Goal: Task Accomplishment & Management: Complete application form

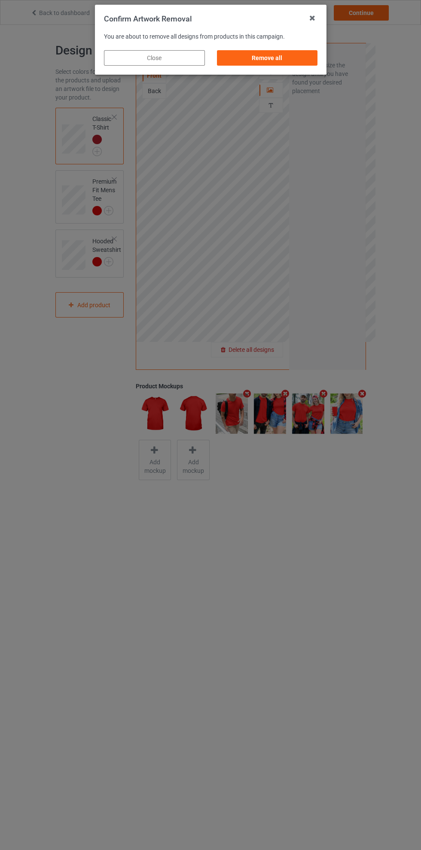
click at [284, 63] on div "Remove all" at bounding box center [266, 57] width 101 height 15
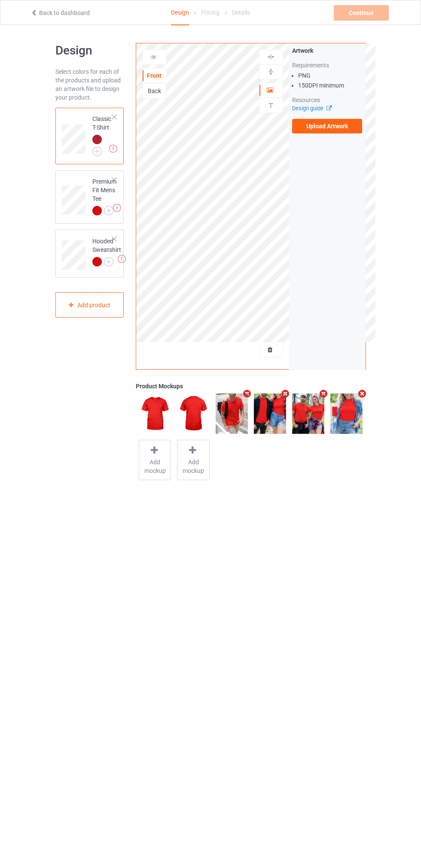
click at [332, 127] on label "Upload Artwork" at bounding box center [327, 126] width 70 height 15
click at [0, 0] on input "Upload Artwork" at bounding box center [0, 0] width 0 height 0
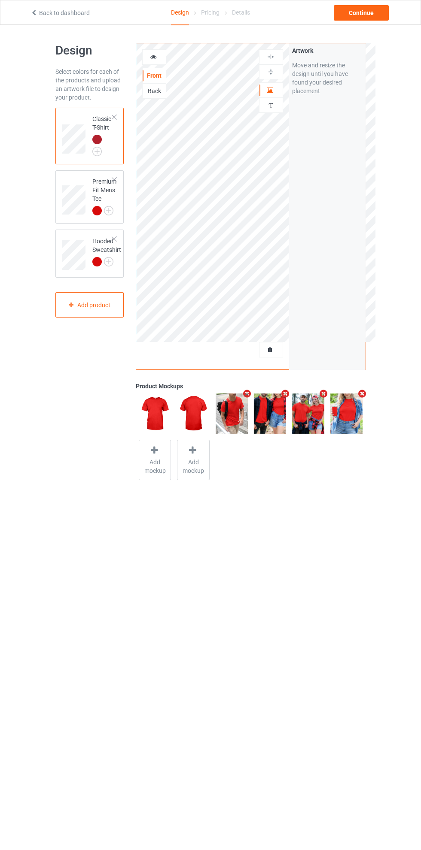
click at [114, 177] on div at bounding box center [114, 180] width 6 height 6
click at [0, 0] on img at bounding box center [0, 0] width 0 height 0
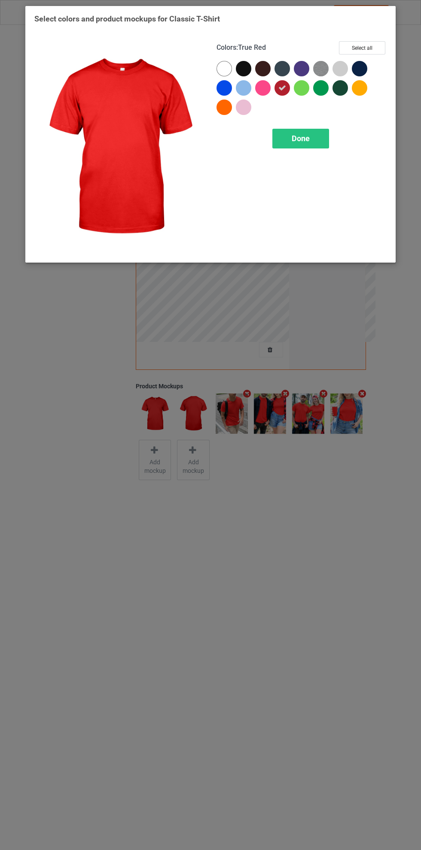
click at [369, 97] on div at bounding box center [361, 89] width 19 height 19
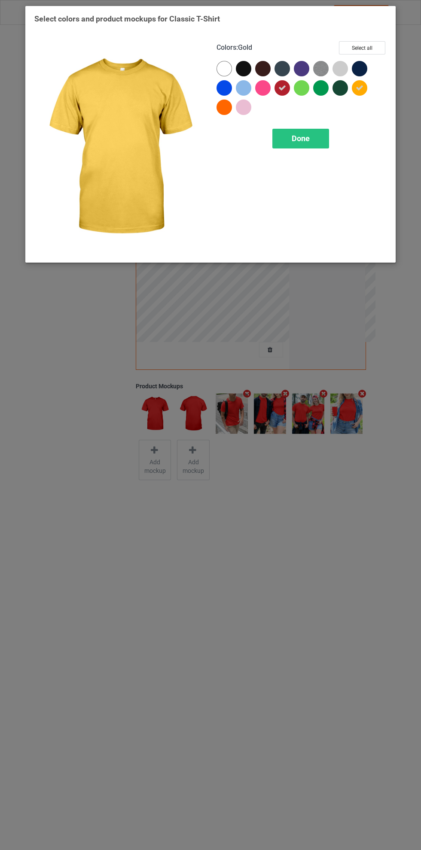
click at [253, 111] on div at bounding box center [245, 109] width 19 height 19
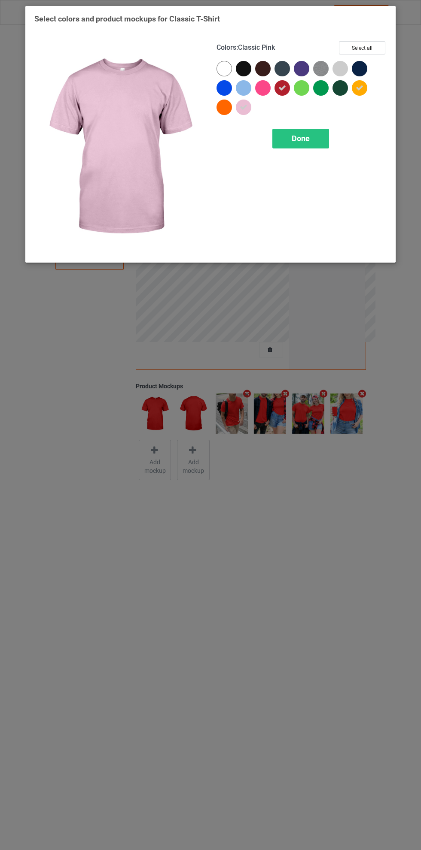
click at [226, 111] on div at bounding box center [223, 107] width 15 height 15
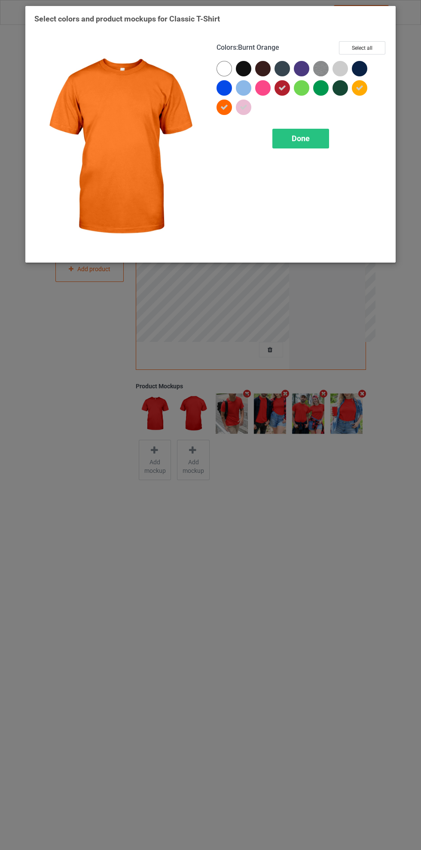
click at [282, 88] on icon at bounding box center [282, 88] width 8 height 8
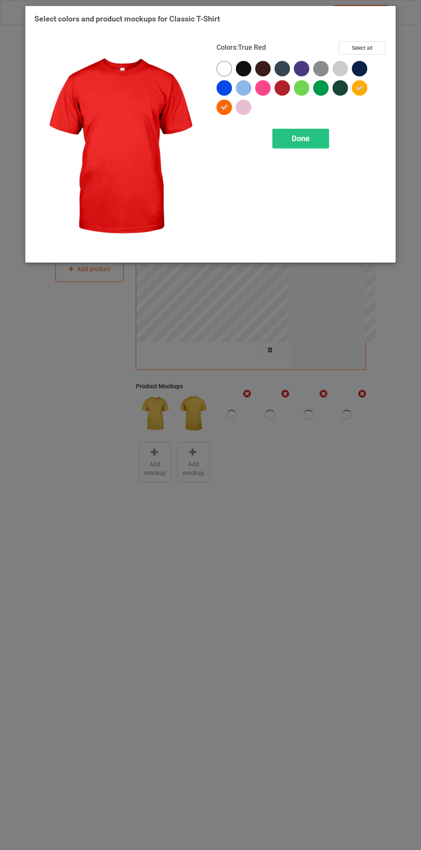
click at [370, 95] on div at bounding box center [361, 89] width 19 height 19
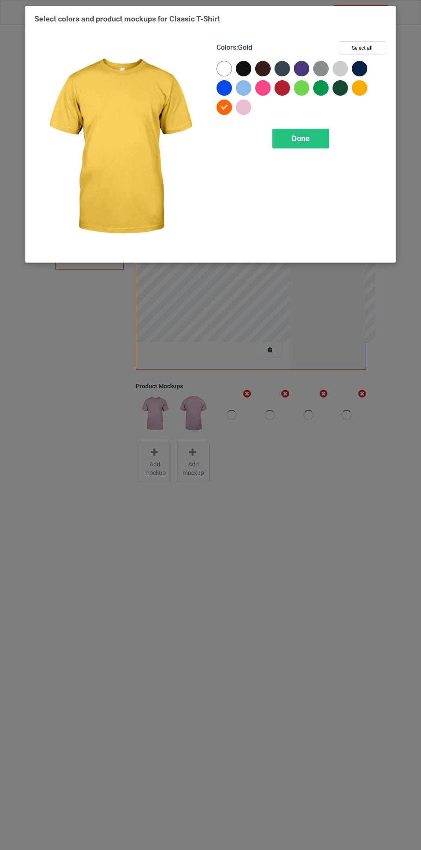
click at [243, 107] on icon at bounding box center [244, 107] width 8 height 8
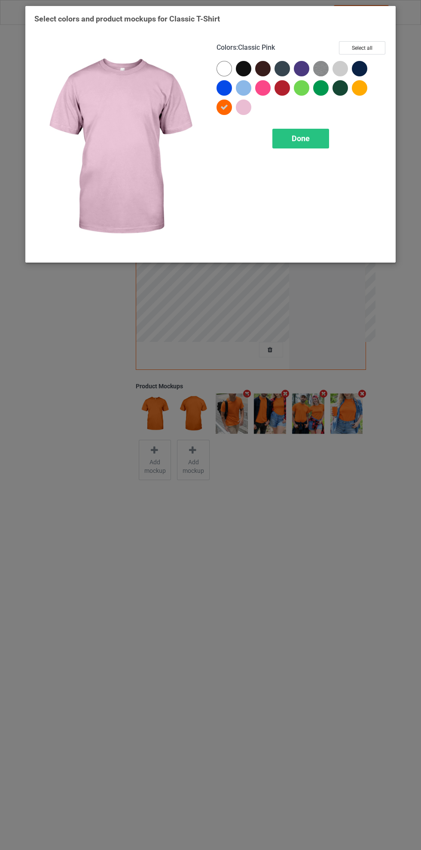
click at [254, 114] on div at bounding box center [245, 109] width 19 height 19
click at [224, 117] on div at bounding box center [225, 109] width 19 height 19
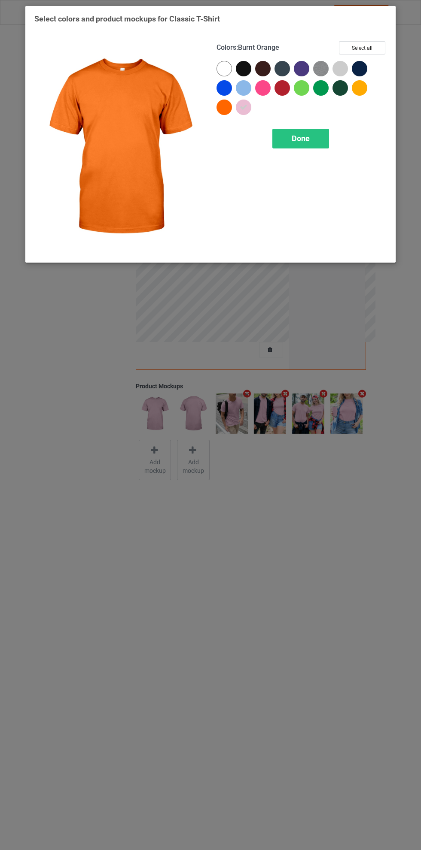
click at [243, 106] on icon at bounding box center [244, 107] width 8 height 8
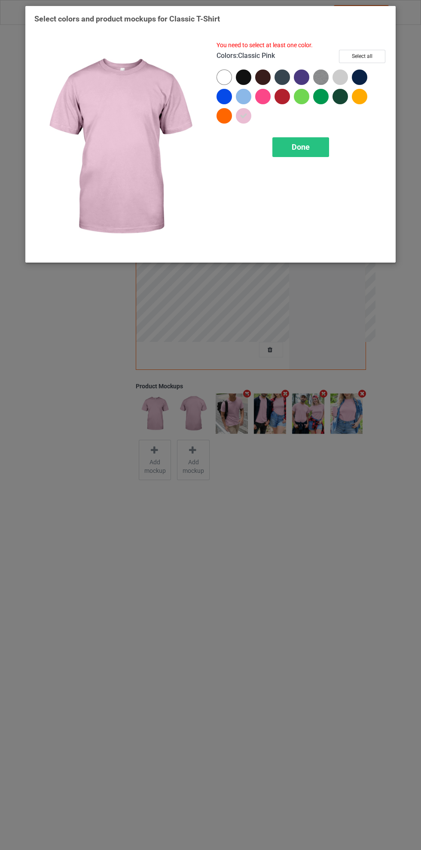
click at [345, 81] on div at bounding box center [339, 77] width 15 height 15
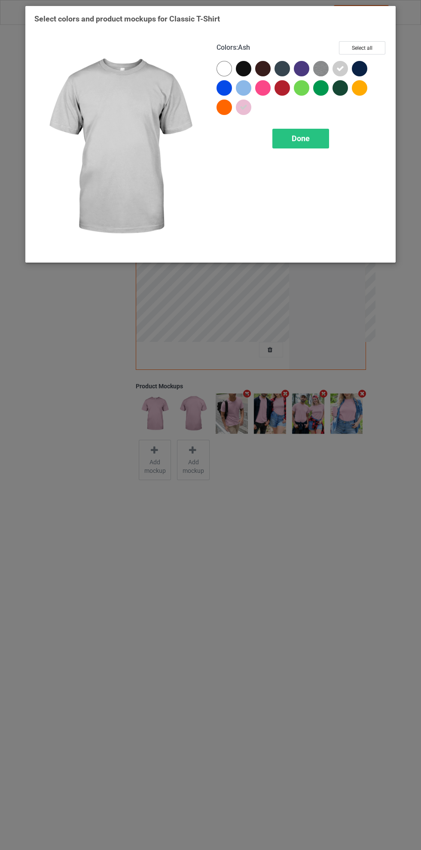
click at [247, 91] on div at bounding box center [243, 87] width 15 height 15
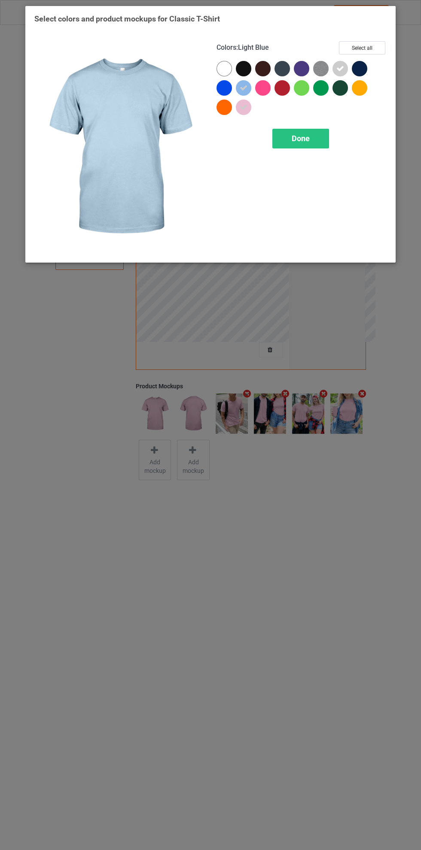
click at [226, 113] on div at bounding box center [223, 107] width 15 height 15
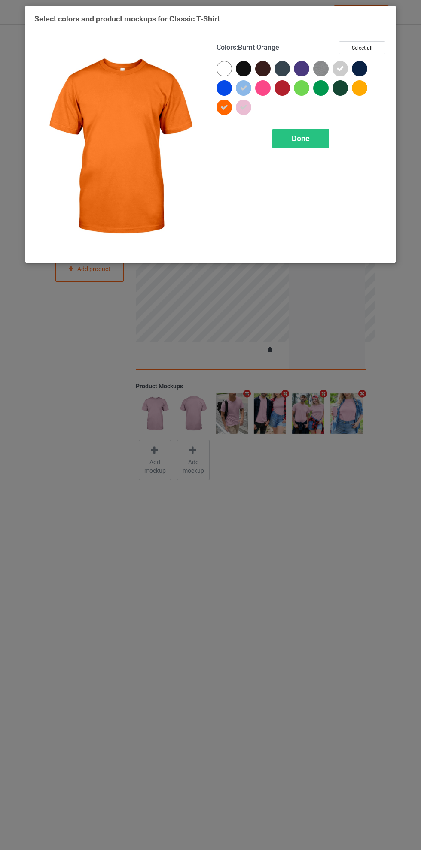
click at [225, 112] on div at bounding box center [223, 107] width 15 height 15
click at [362, 95] on div at bounding box center [361, 89] width 19 height 19
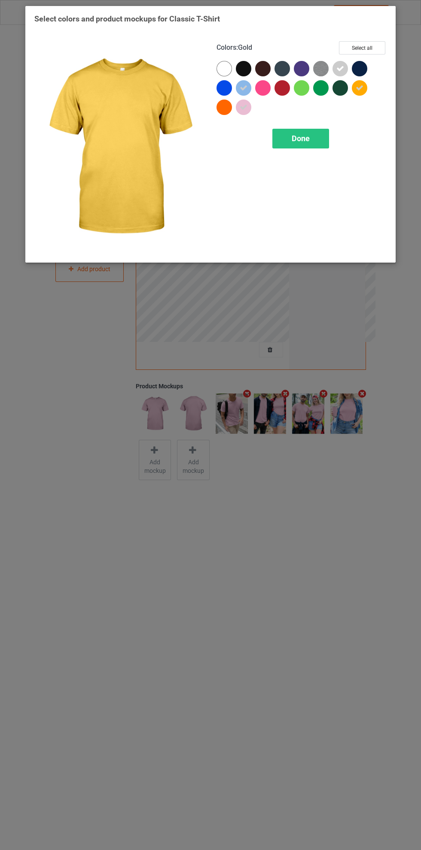
click at [316, 143] on div "Done" at bounding box center [300, 139] width 57 height 20
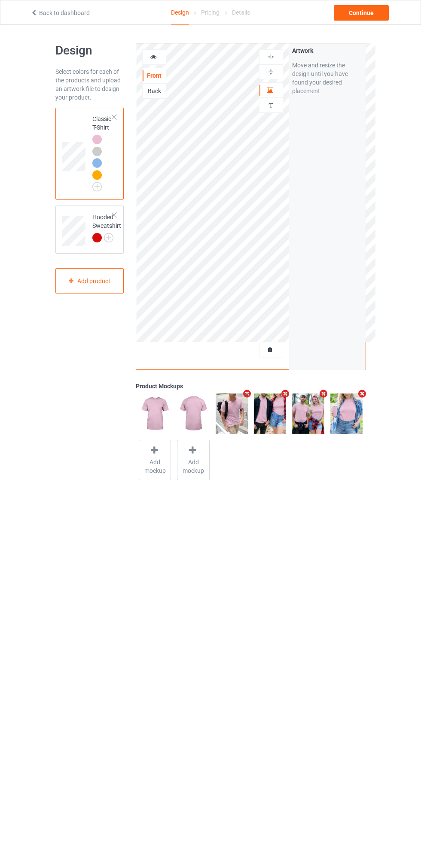
click at [0, 0] on img at bounding box center [0, 0] width 0 height 0
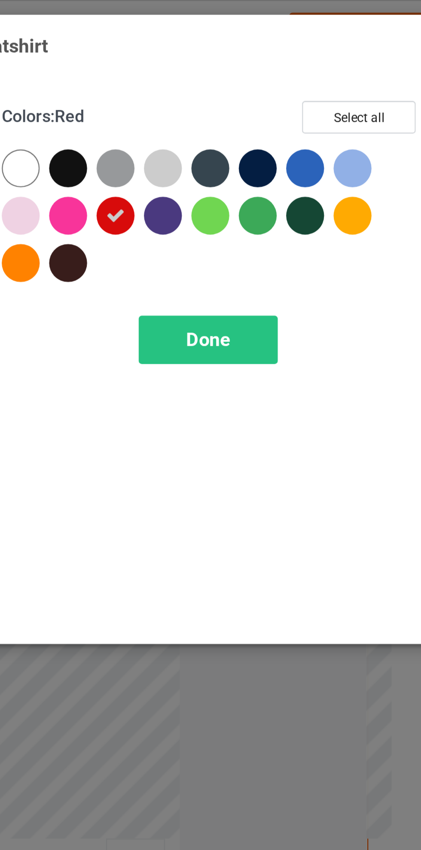
click at [230, 87] on div at bounding box center [223, 87] width 15 height 15
click at [359, 87] on div at bounding box center [359, 87] width 15 height 15
click at [264, 87] on icon at bounding box center [263, 88] width 8 height 8
click at [282, 68] on div at bounding box center [281, 68] width 15 height 15
click at [363, 67] on div at bounding box center [359, 68] width 15 height 15
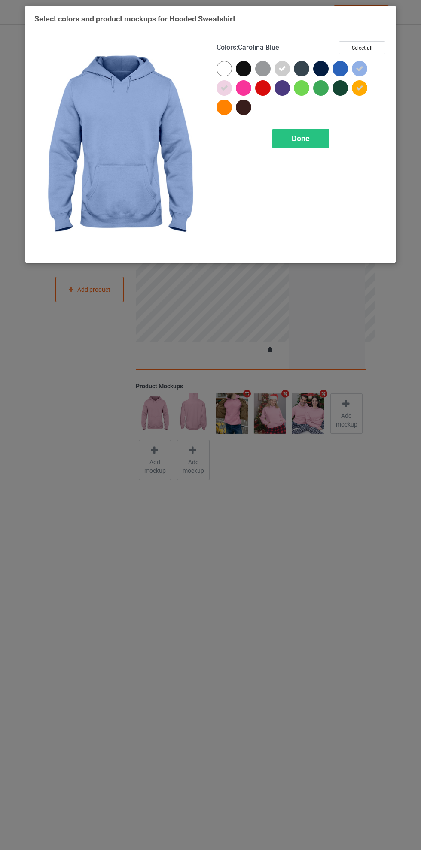
click at [369, 73] on div at bounding box center [361, 70] width 19 height 19
click at [309, 146] on div "Done" at bounding box center [300, 139] width 57 height 20
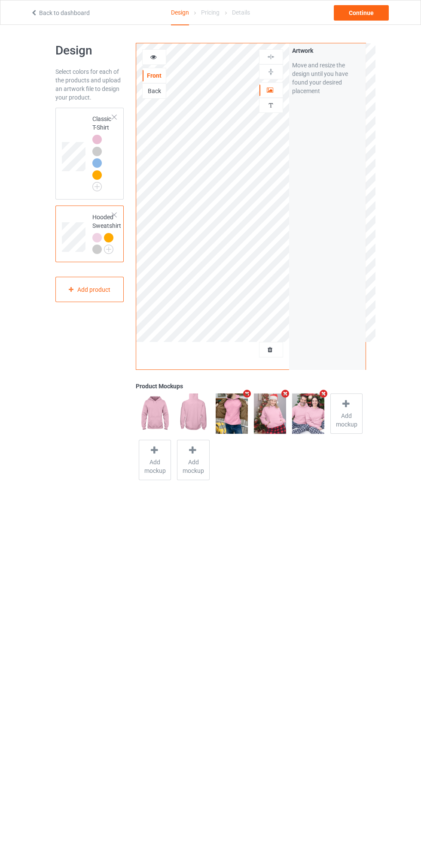
click at [80, 130] on td at bounding box center [75, 153] width 26 height 85
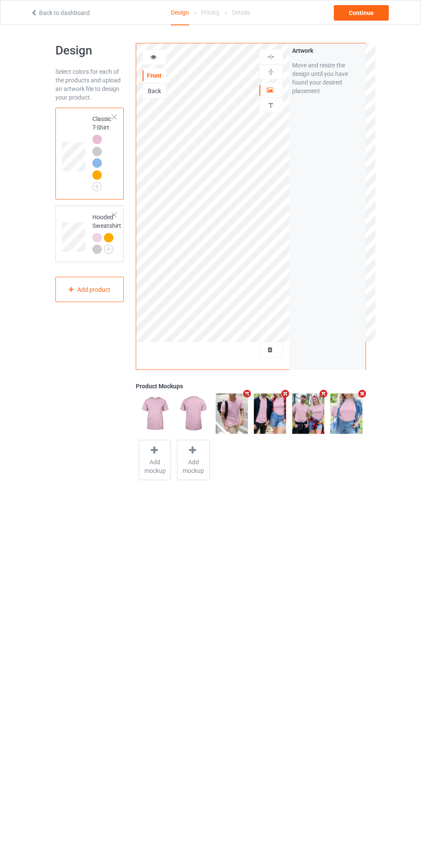
click at [166, 98] on div "Back" at bounding box center [154, 90] width 24 height 15
click at [161, 97] on div "Back" at bounding box center [154, 90] width 24 height 15
click at [157, 97] on div "Back" at bounding box center [154, 90] width 24 height 15
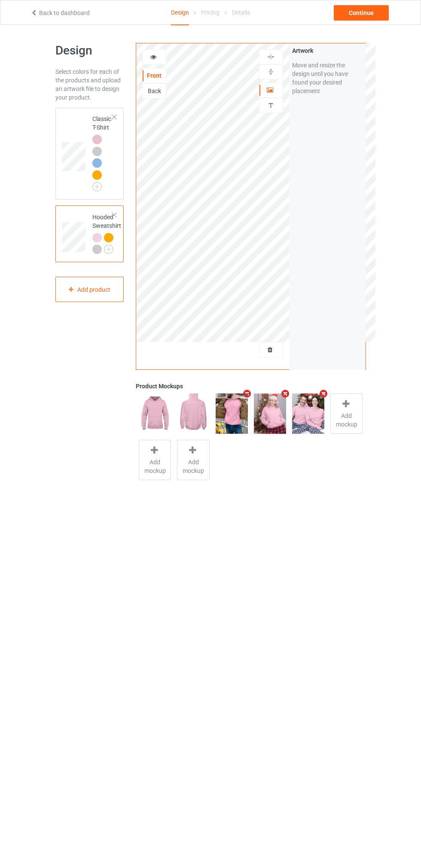
click at [65, 124] on td at bounding box center [75, 153] width 26 height 85
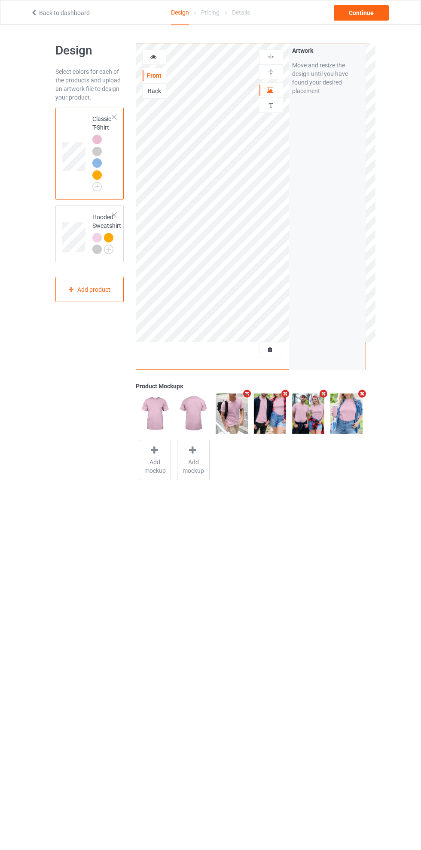
click at [156, 93] on div "Back" at bounding box center [154, 91] width 23 height 9
click at [332, 126] on label "Upload Artwork" at bounding box center [327, 126] width 70 height 15
click at [0, 0] on input "Upload Artwork" at bounding box center [0, 0] width 0 height 0
click at [326, 393] on icon "Remove mockup" at bounding box center [323, 393] width 11 height 9
click at [356, 415] on span "Add mockup" at bounding box center [346, 420] width 31 height 17
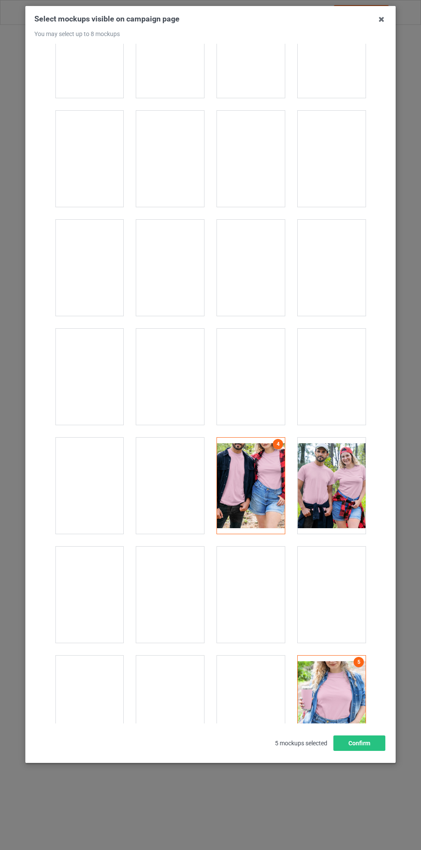
scroll to position [9239, 0]
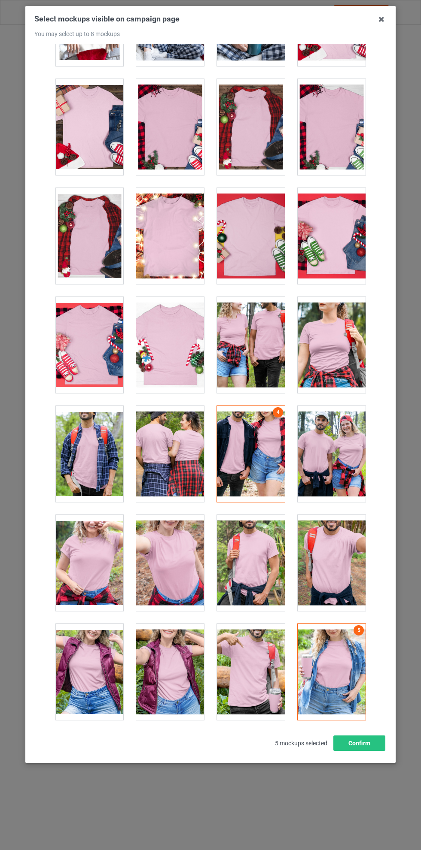
click at [183, 455] on div at bounding box center [170, 454] width 68 height 96
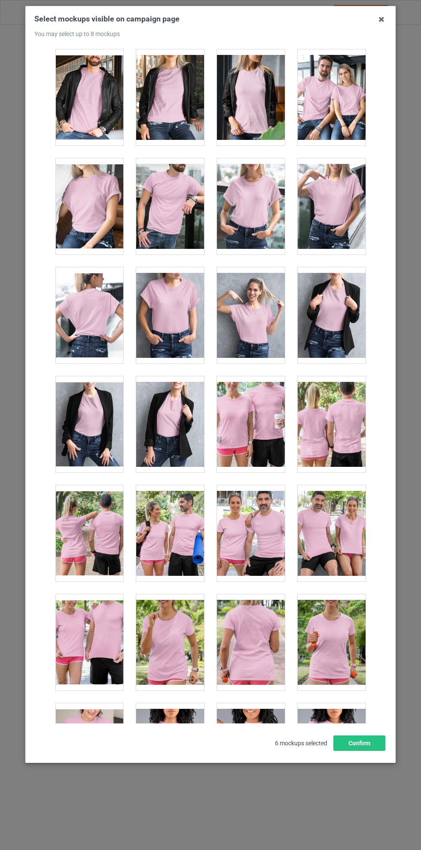
scroll to position [10471, 0]
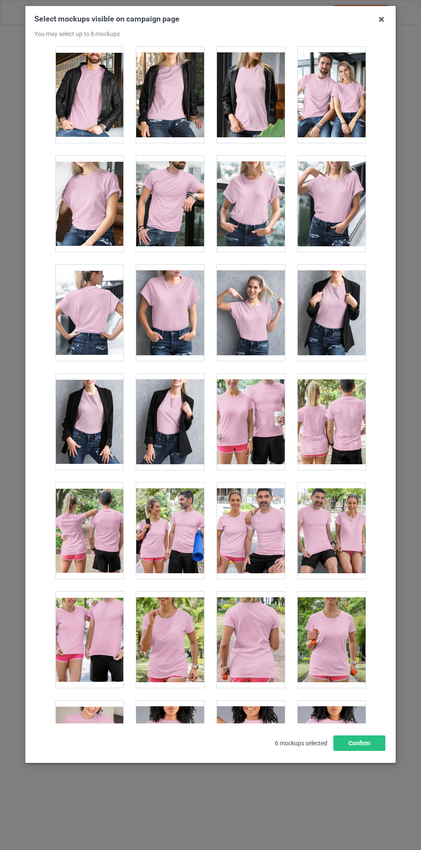
click at [106, 533] on div at bounding box center [89, 531] width 68 height 96
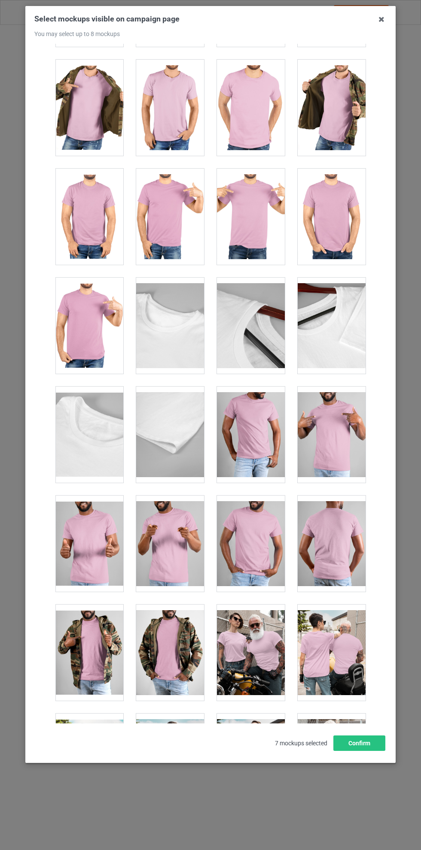
scroll to position [7405, 0]
click at [366, 751] on button "Confirm" at bounding box center [359, 743] width 52 height 15
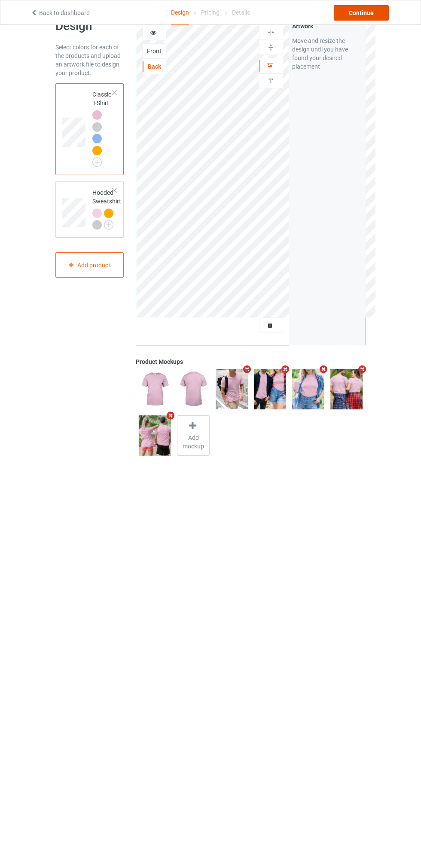
click at [361, 17] on div "Continue" at bounding box center [361, 12] width 55 height 15
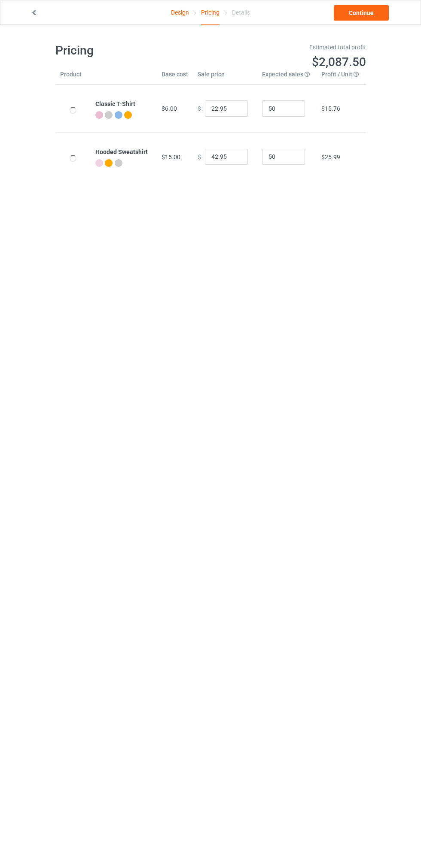
type input "26.95"
type input "46.95"
click at [355, 14] on link "Continue" at bounding box center [361, 12] width 55 height 15
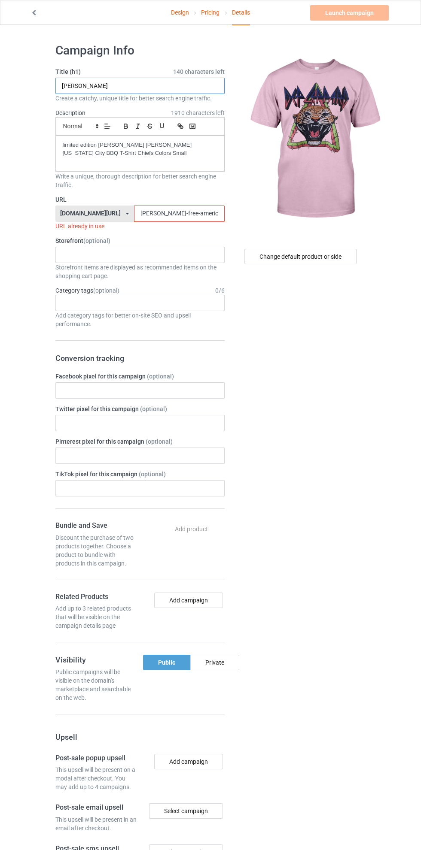
click at [157, 82] on input "[PERSON_NAME]" at bounding box center [139, 86] width 169 height 16
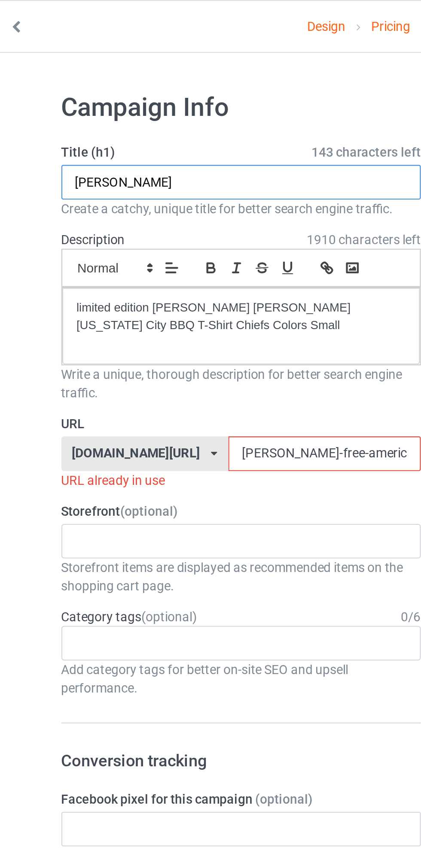
type input "J"
type input "ROCK TOUR 83"
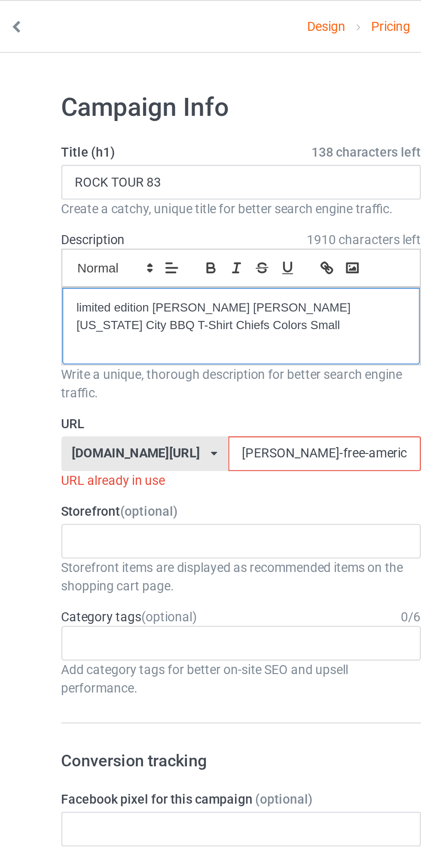
click at [131, 159] on div "limited edition [PERSON_NAME] [PERSON_NAME] [US_STATE] City BBQ T-Shirt Chiefs …" at bounding box center [140, 154] width 168 height 36
click at [143, 153] on p "limited edition [PERSON_NAME] [PERSON_NAME] [US_STATE] City BBQ T-Shirt Chiefs …" at bounding box center [140, 149] width 155 height 16
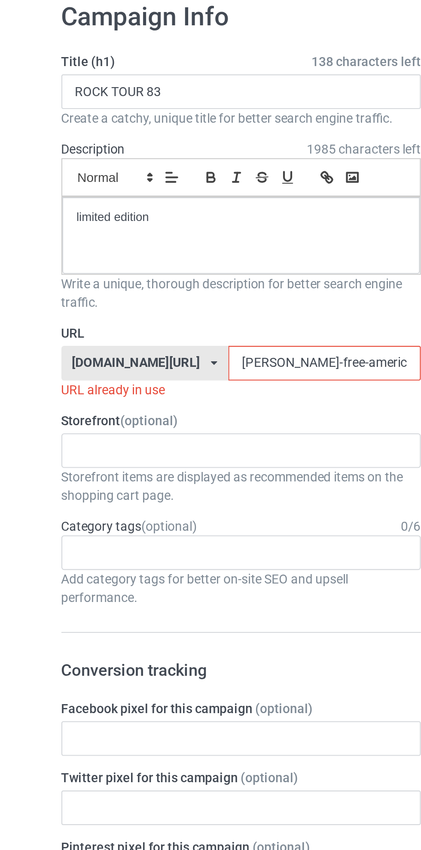
click at [135, 214] on input "[PERSON_NAME]-free-america25shirt079g" at bounding box center [179, 214] width 91 height 16
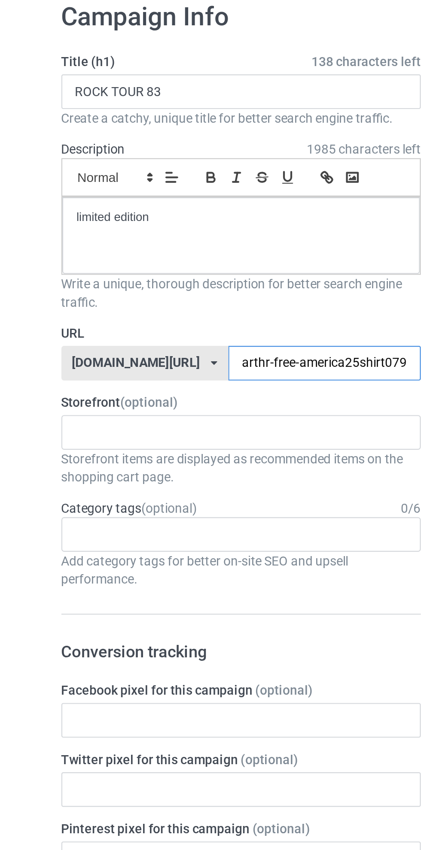
click at [134, 213] on input "arthr-free-america25shirt079g" at bounding box center [179, 214] width 91 height 16
click at [183, 214] on input "rocktour83-free-america25shirt079g" at bounding box center [179, 214] width 91 height 16
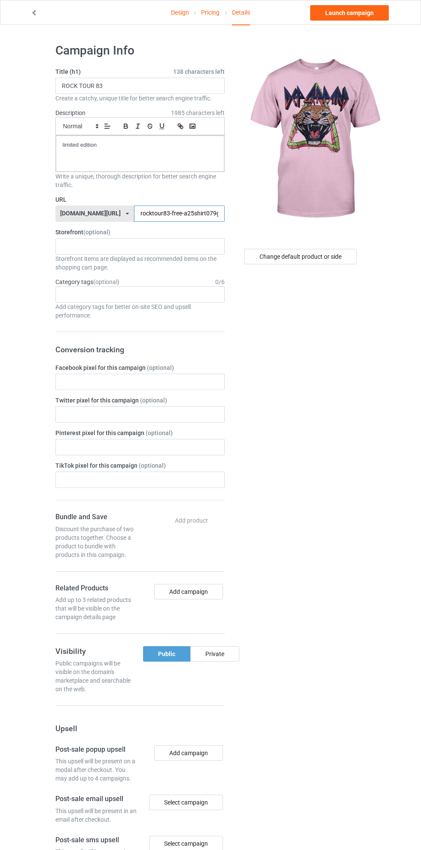
type input "rocktour83-free-a25shirt079g"
click at [275, 256] on div "Change default product or side" at bounding box center [300, 256] width 112 height 15
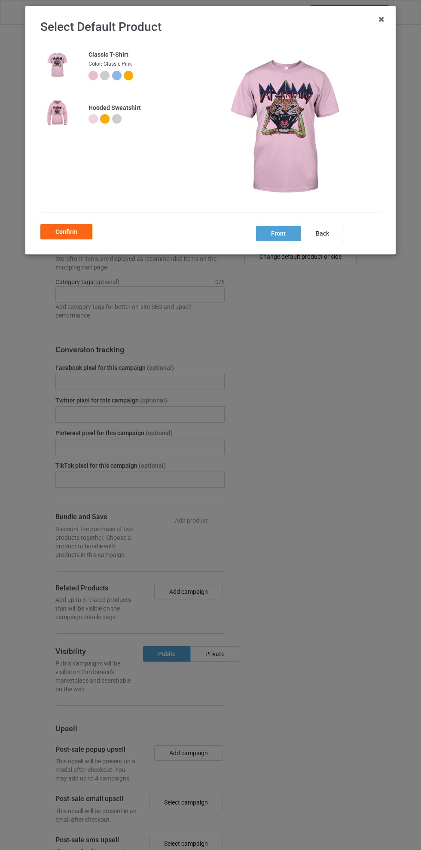
click at [108, 77] on div at bounding box center [104, 75] width 9 height 9
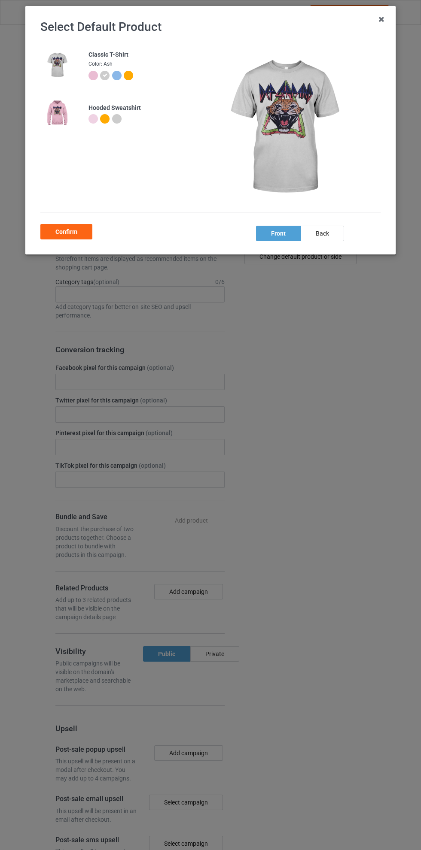
click at [129, 75] on div at bounding box center [128, 75] width 9 height 9
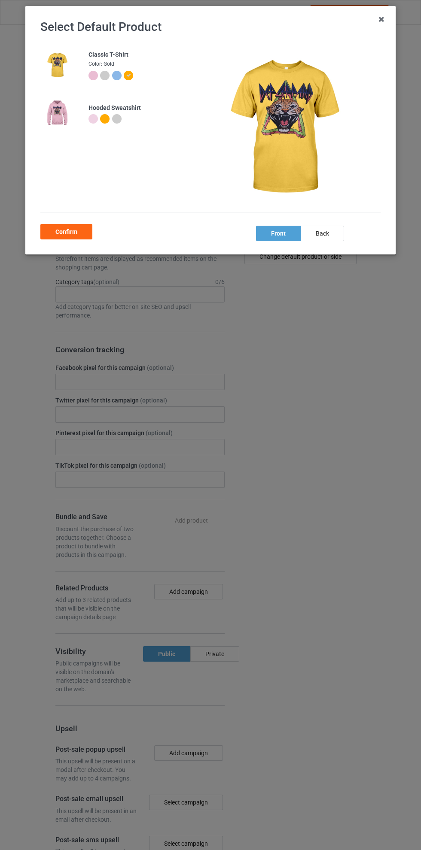
click at [100, 78] on div at bounding box center [106, 77] width 12 height 12
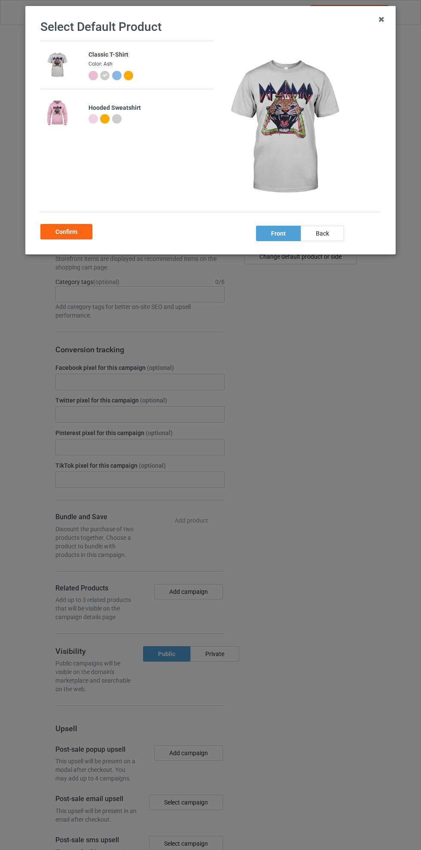
click at [113, 77] on div at bounding box center [116, 75] width 9 height 9
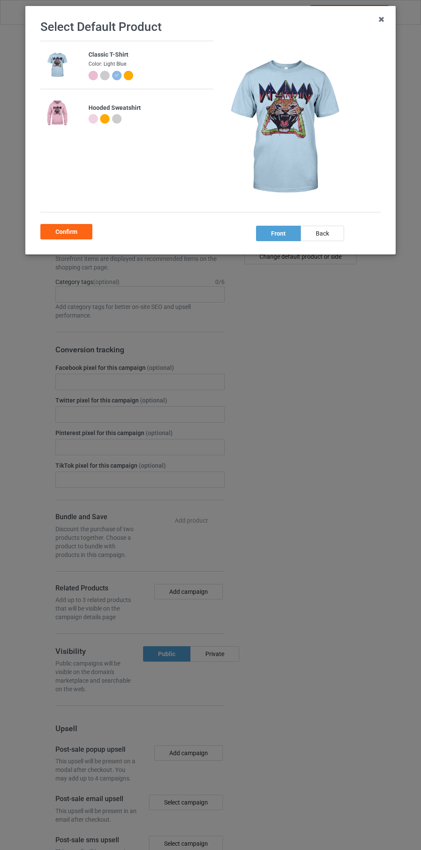
click at [88, 75] on div at bounding box center [92, 75] width 9 height 9
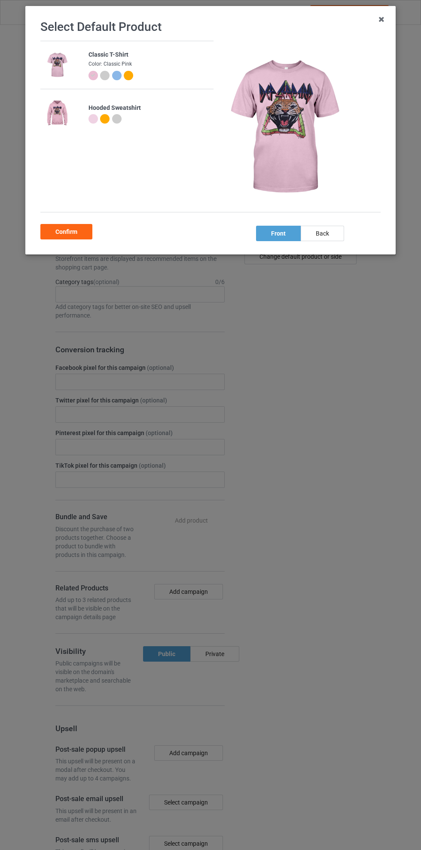
click at [96, 71] on div at bounding box center [94, 77] width 12 height 12
click at [106, 79] on div at bounding box center [104, 75] width 9 height 9
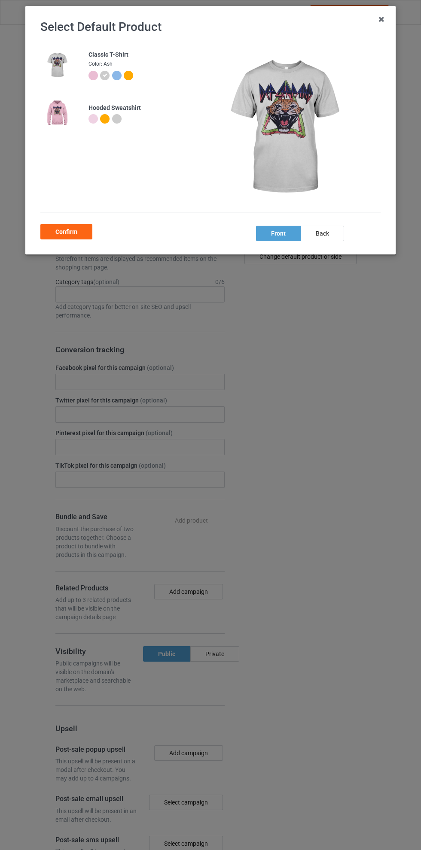
click at [71, 238] on div "Confirm" at bounding box center [66, 231] width 52 height 15
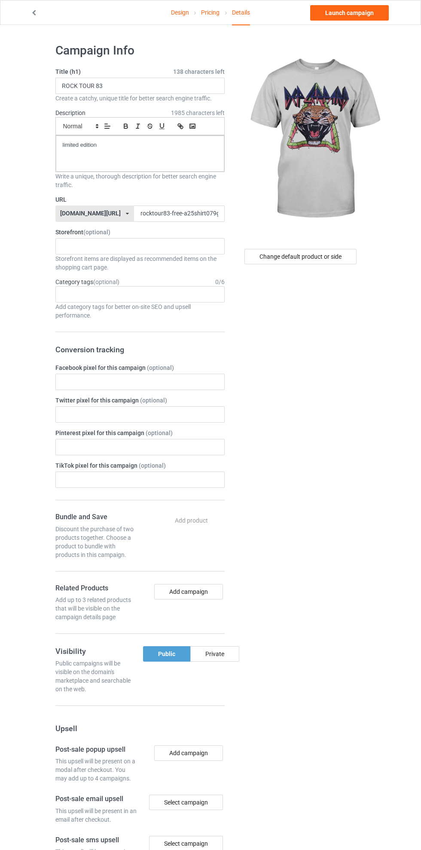
click at [182, 13] on link "Design" at bounding box center [180, 12] width 18 height 24
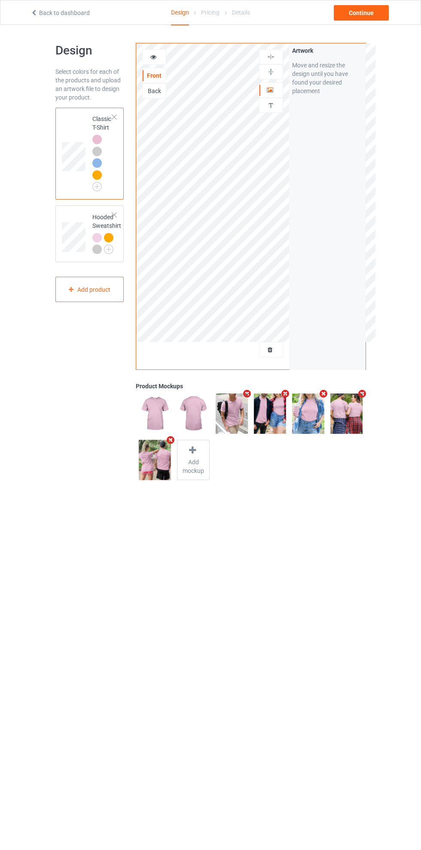
click at [0, 0] on img at bounding box center [0, 0] width 0 height 0
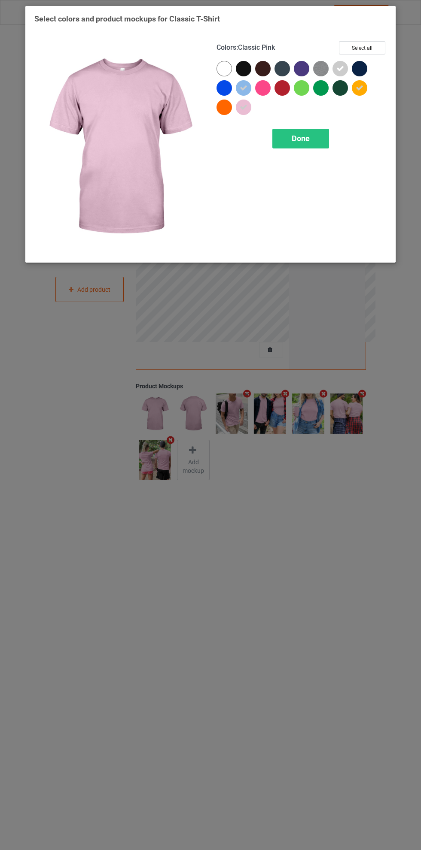
click at [321, 69] on img at bounding box center [320, 68] width 15 height 15
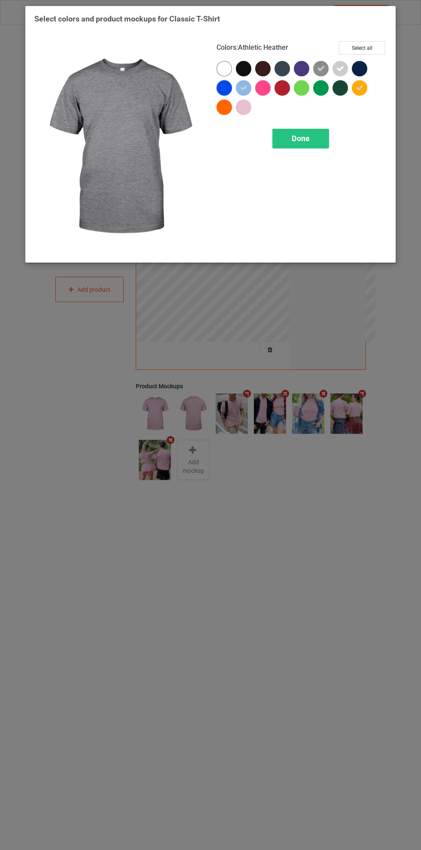
click at [321, 69] on icon at bounding box center [321, 69] width 8 height 8
click at [298, 137] on span "Done" at bounding box center [300, 138] width 18 height 9
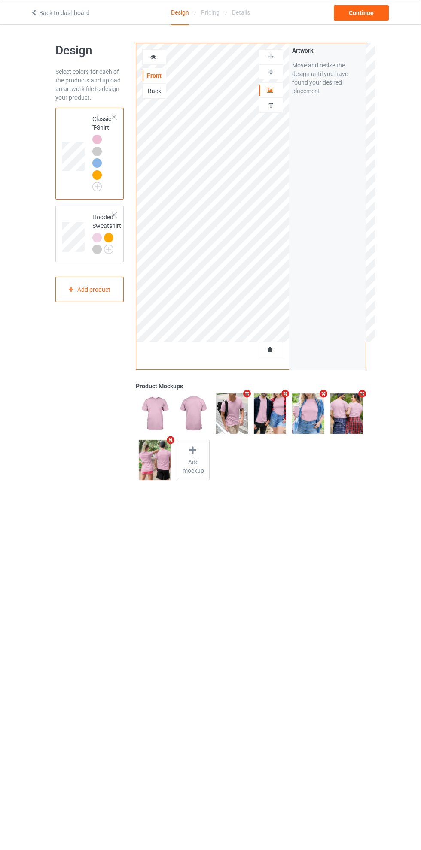
click at [360, 18] on div "Continue" at bounding box center [361, 12] width 55 height 15
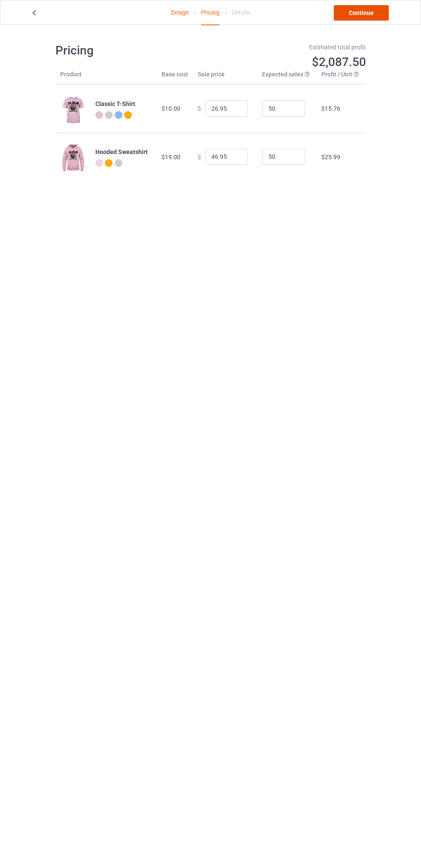
click at [362, 13] on link "Continue" at bounding box center [361, 12] width 55 height 15
